Goal: Task Accomplishment & Management: Manage account settings

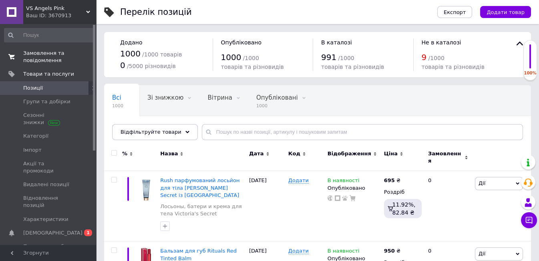
click at [45, 51] on span "Замовлення та повідомлення" at bounding box center [48, 57] width 51 height 14
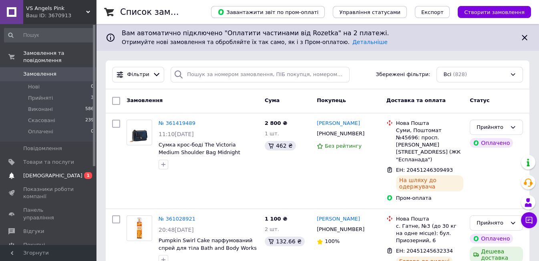
click at [42, 172] on span "[DEMOGRAPHIC_DATA]" at bounding box center [52, 175] width 59 height 7
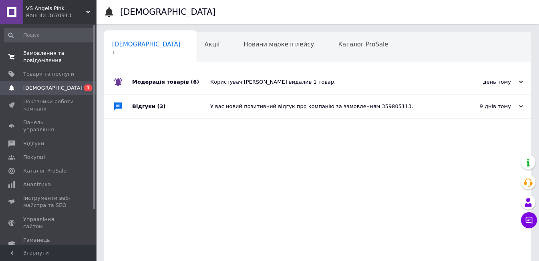
click at [35, 59] on span "Замовлення та повідомлення" at bounding box center [48, 57] width 51 height 14
